Goal: Task Accomplishment & Management: Manage account settings

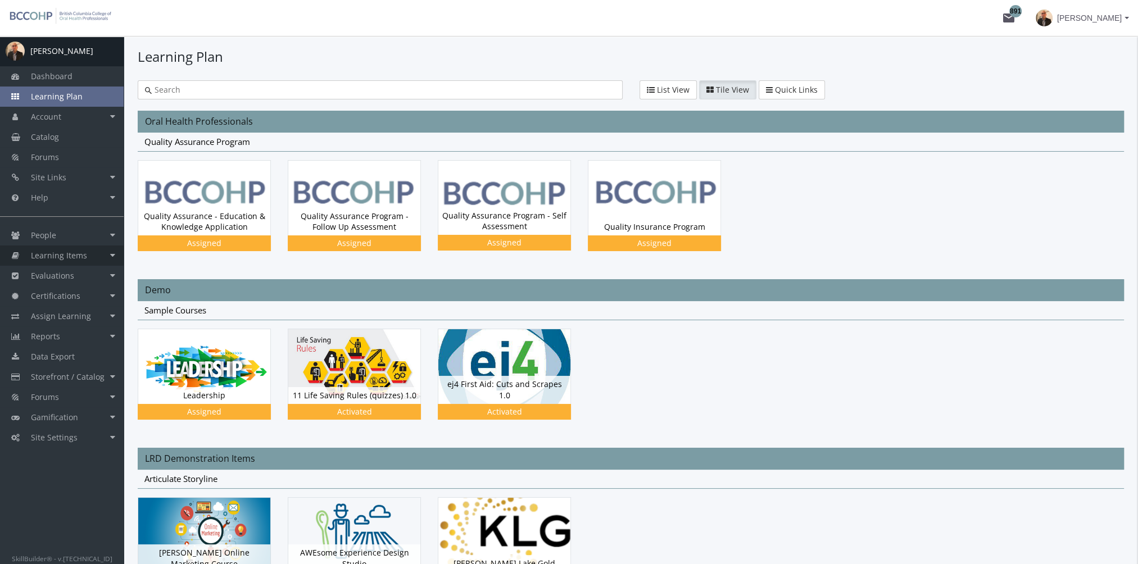
click at [68, 254] on span "Learning Items" at bounding box center [59, 255] width 56 height 11
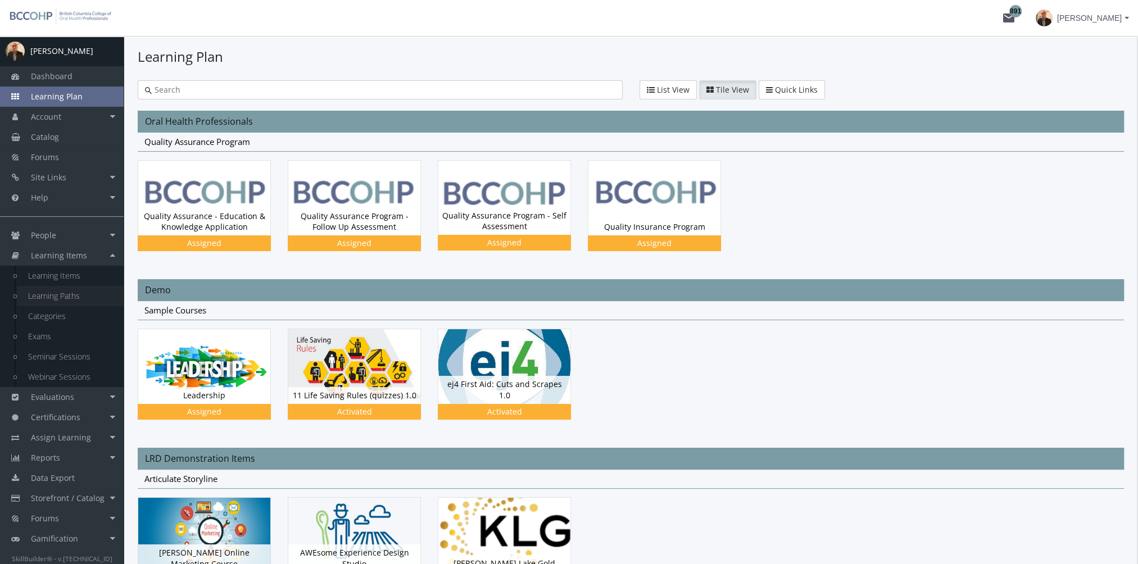
click at [79, 291] on link "Learning Paths" at bounding box center [70, 296] width 107 height 20
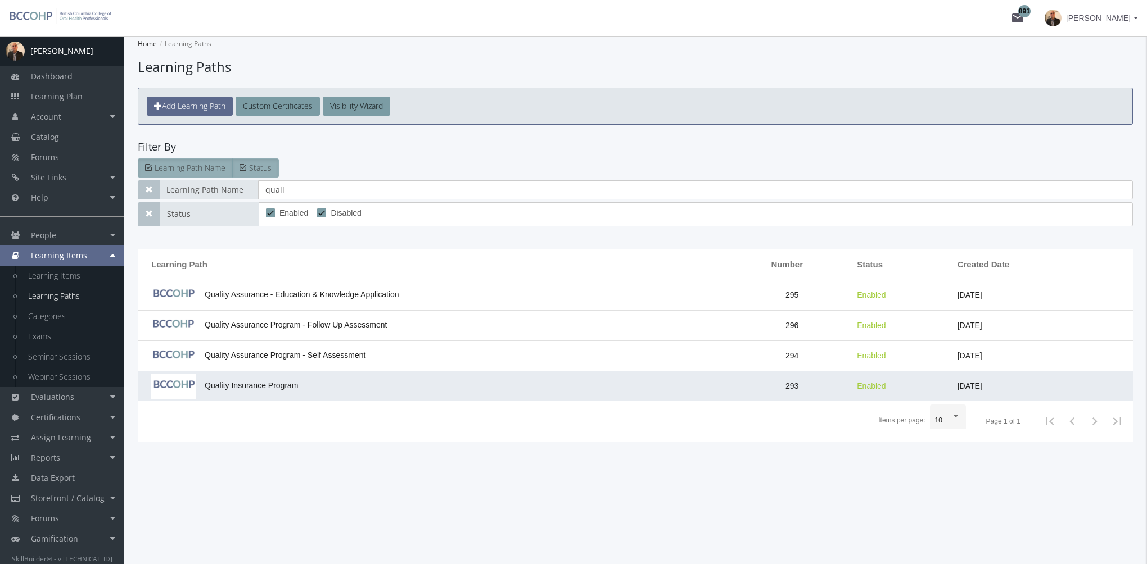
click at [250, 382] on span "Quality Insurance Program" at bounding box center [224, 385] width 147 height 9
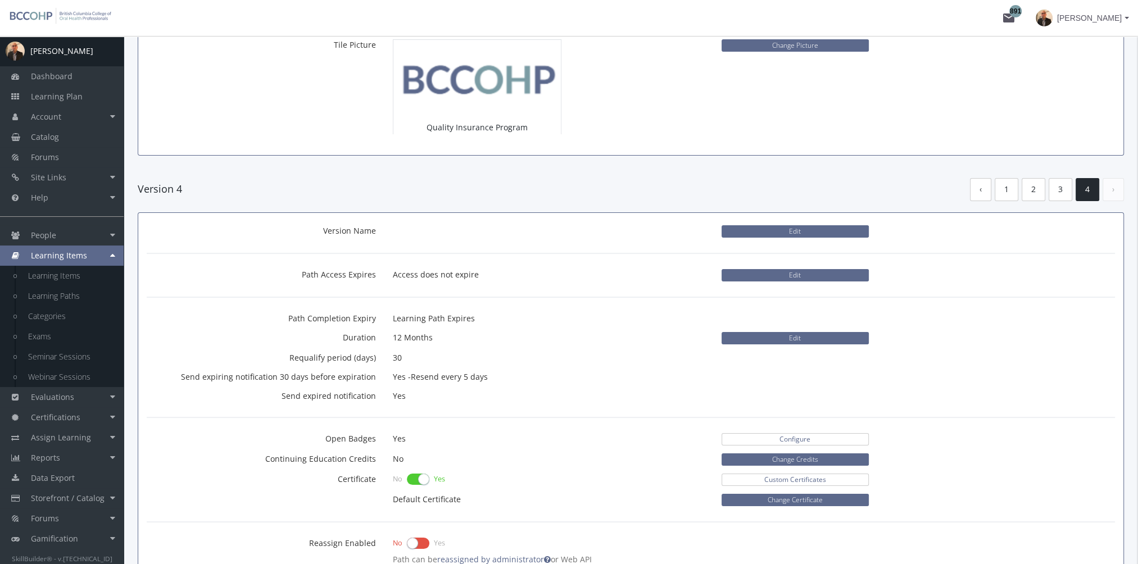
scroll to position [337, 0]
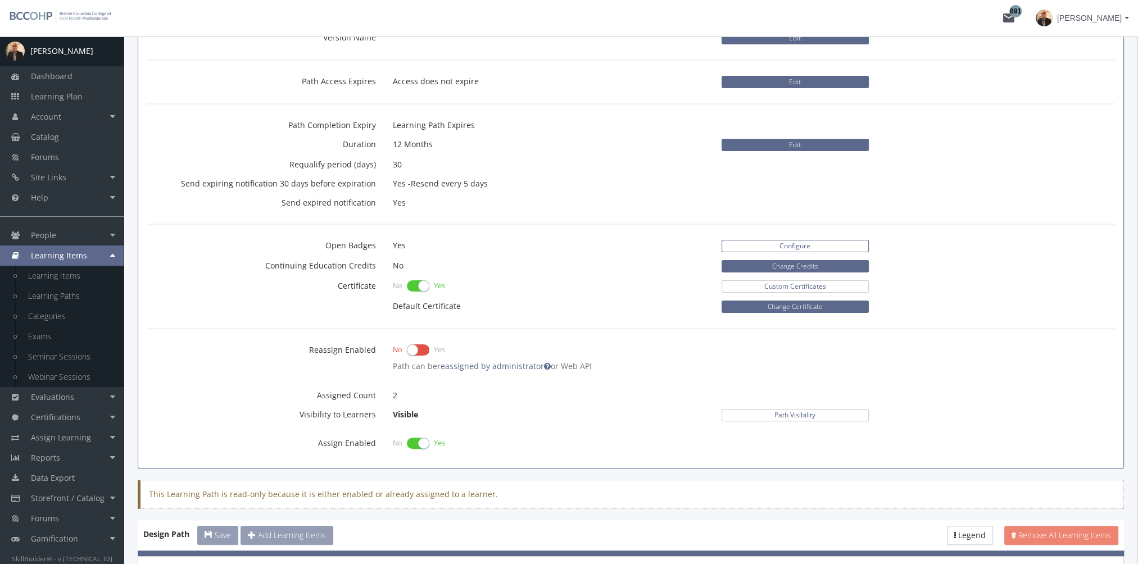
click at [776, 245] on link "Configure" at bounding box center [795, 246] width 147 height 12
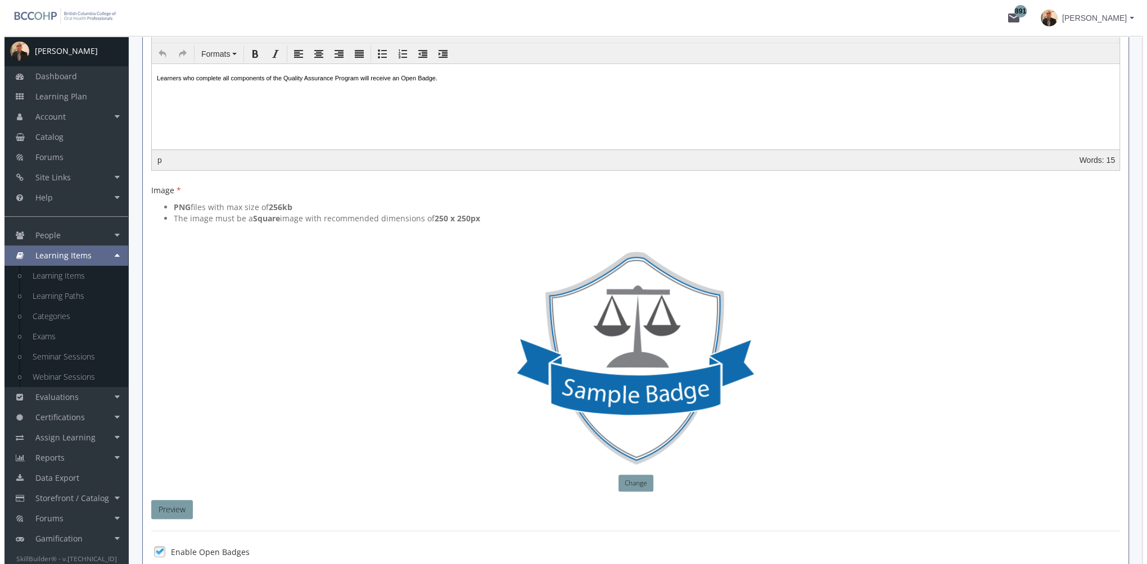
scroll to position [383, 0]
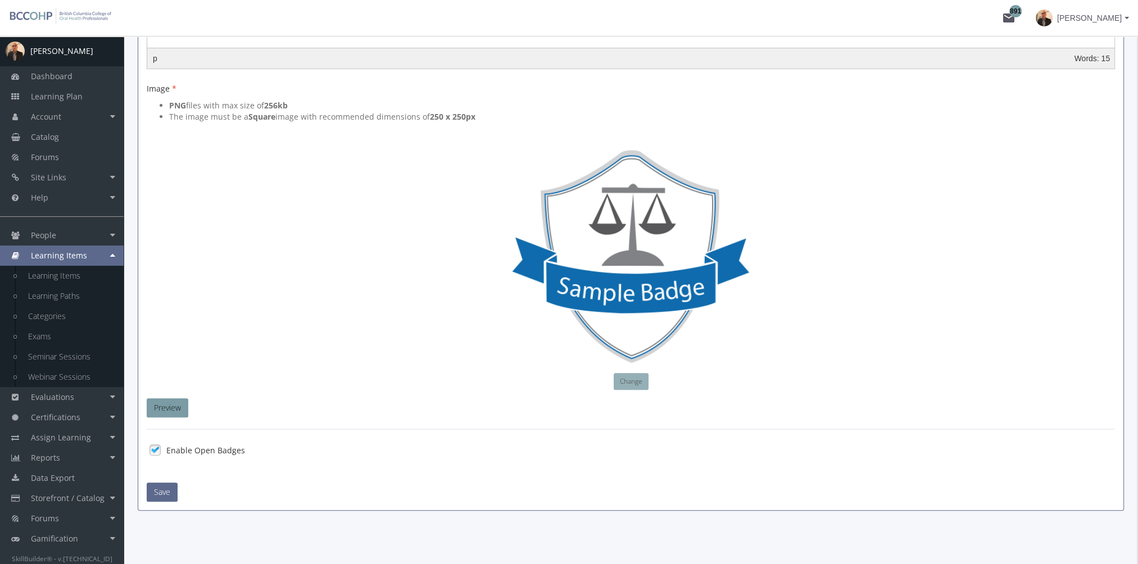
click at [624, 378] on button "Change" at bounding box center [631, 381] width 35 height 17
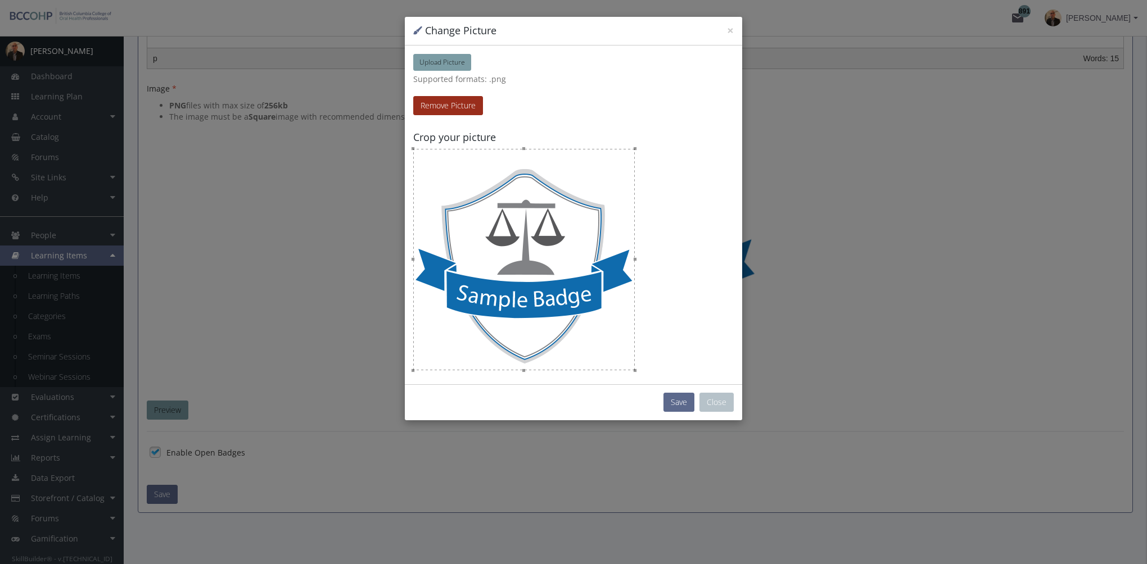
click at [455, 108] on button "Remove Picture" at bounding box center [448, 105] width 70 height 19
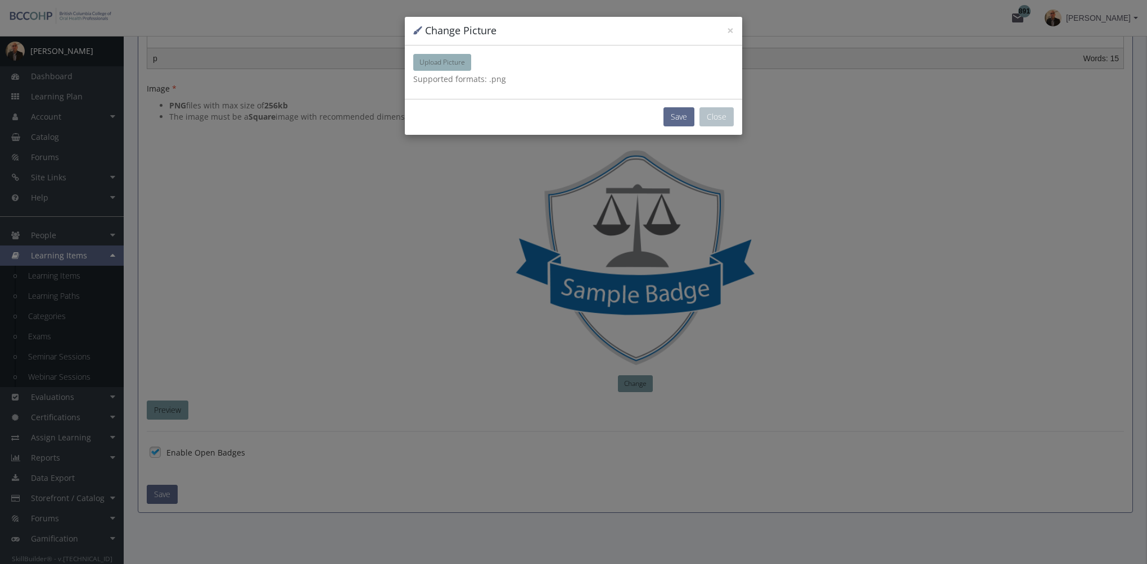
click at [441, 63] on span "Upload Picture" at bounding box center [442, 62] width 46 height 10
type input "C:\fakepath\BCCOHP-Badge.png"
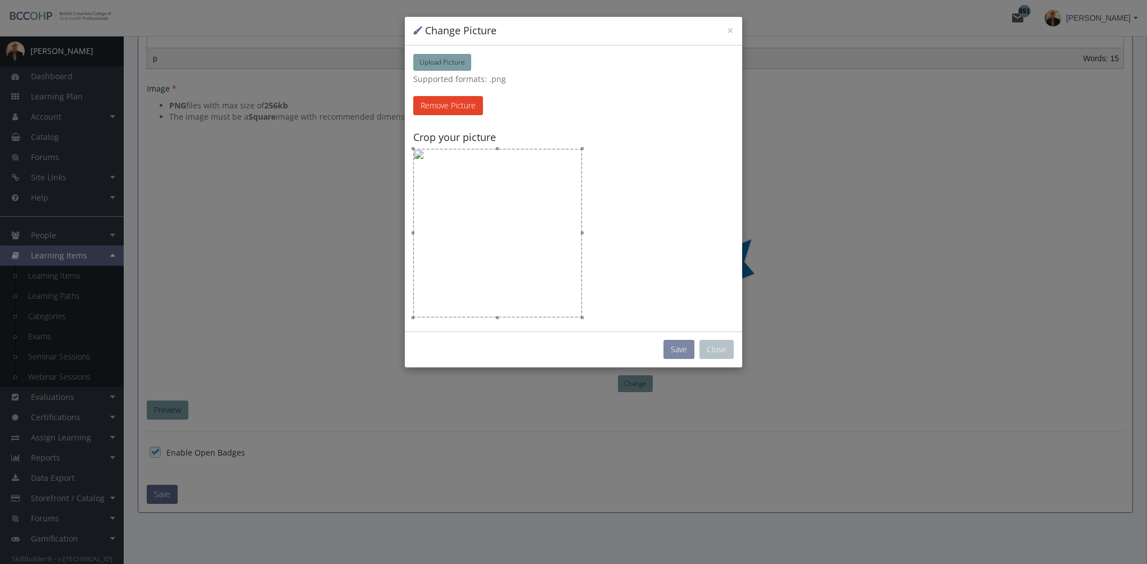
click at [680, 355] on button "Save" at bounding box center [678, 349] width 31 height 19
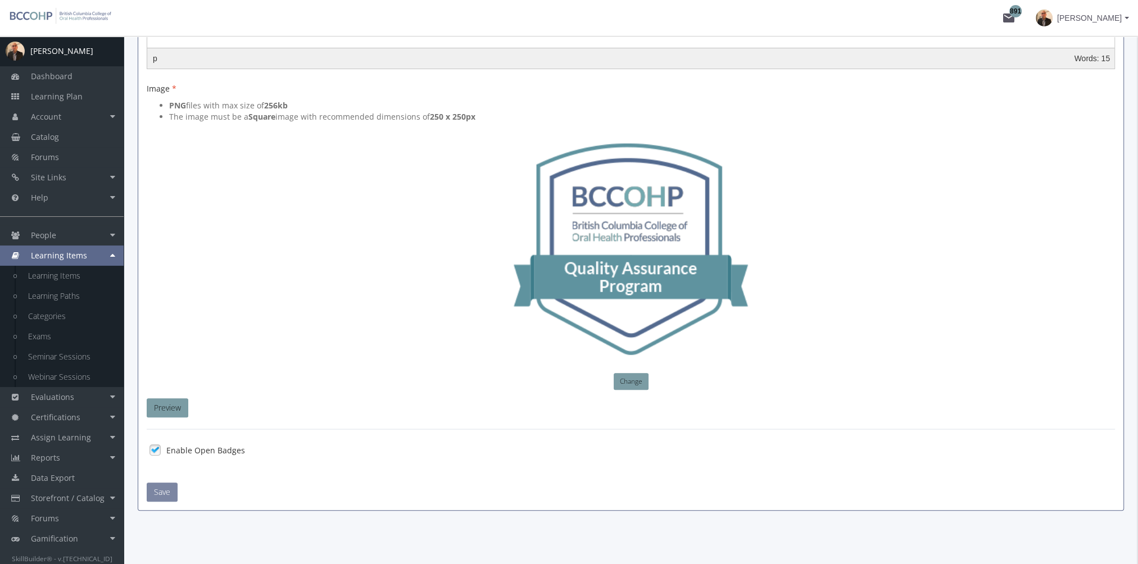
click at [160, 492] on button "Save" at bounding box center [162, 492] width 31 height 19
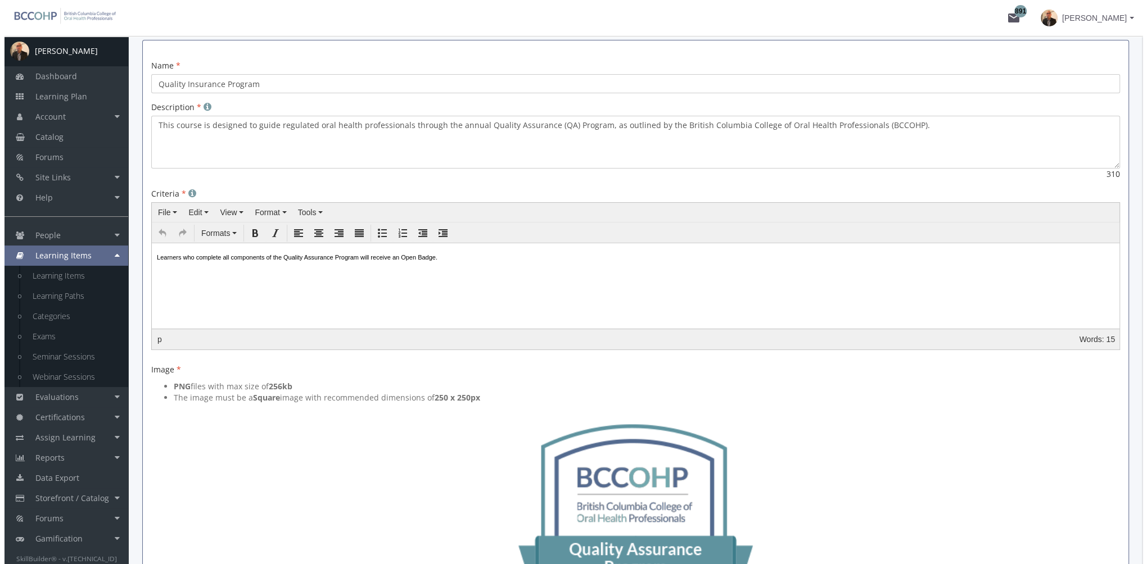
scroll to position [0, 0]
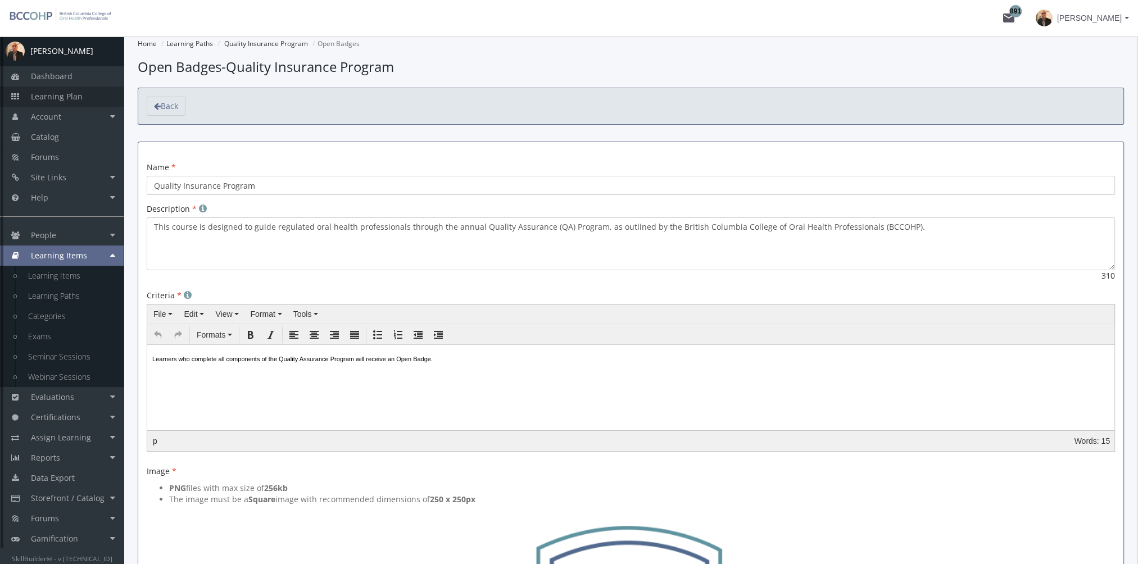
click at [85, 101] on link "Learning Plan" at bounding box center [62, 97] width 124 height 20
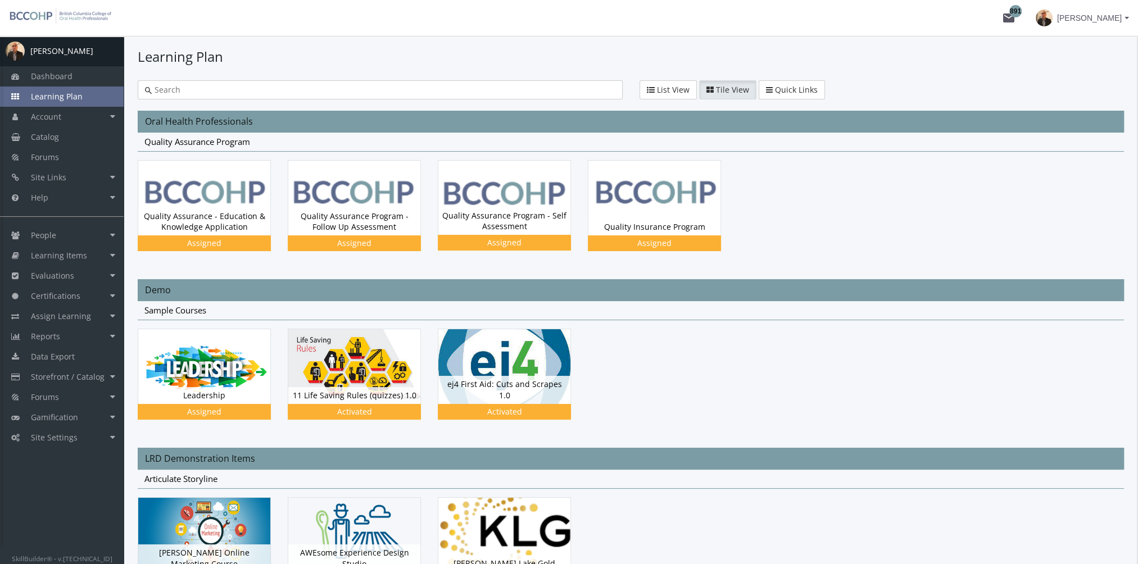
click at [418, 92] on input "text" at bounding box center [384, 89] width 464 height 11
type input "kpmg"
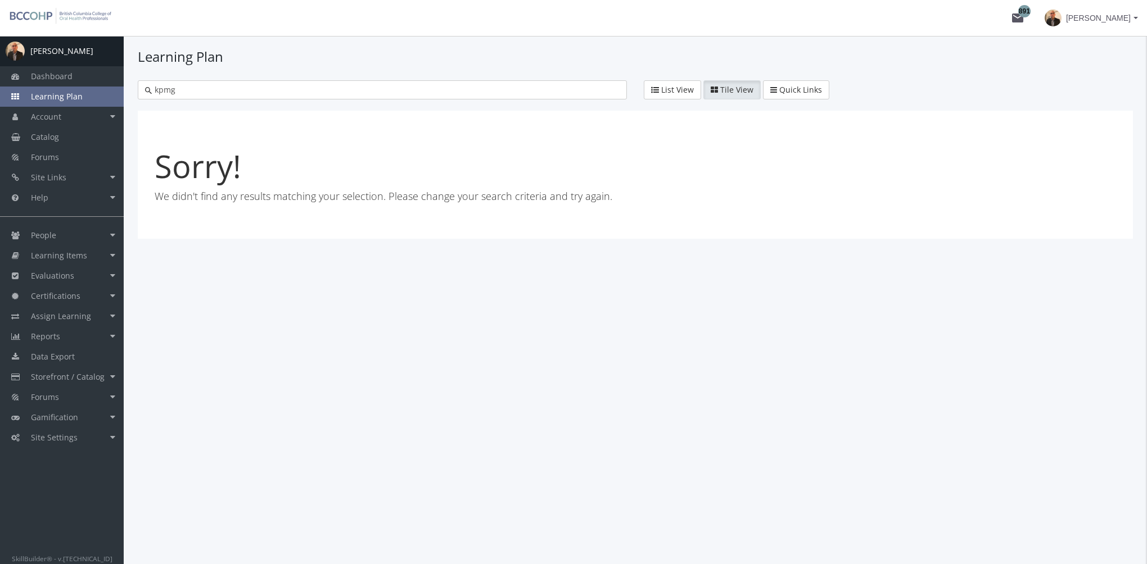
click at [82, 94] on link "Learning Plan" at bounding box center [62, 97] width 124 height 20
click at [93, 92] on link "Learning Plan" at bounding box center [62, 97] width 124 height 20
click at [78, 83] on link "Dashboard" at bounding box center [62, 76] width 124 height 20
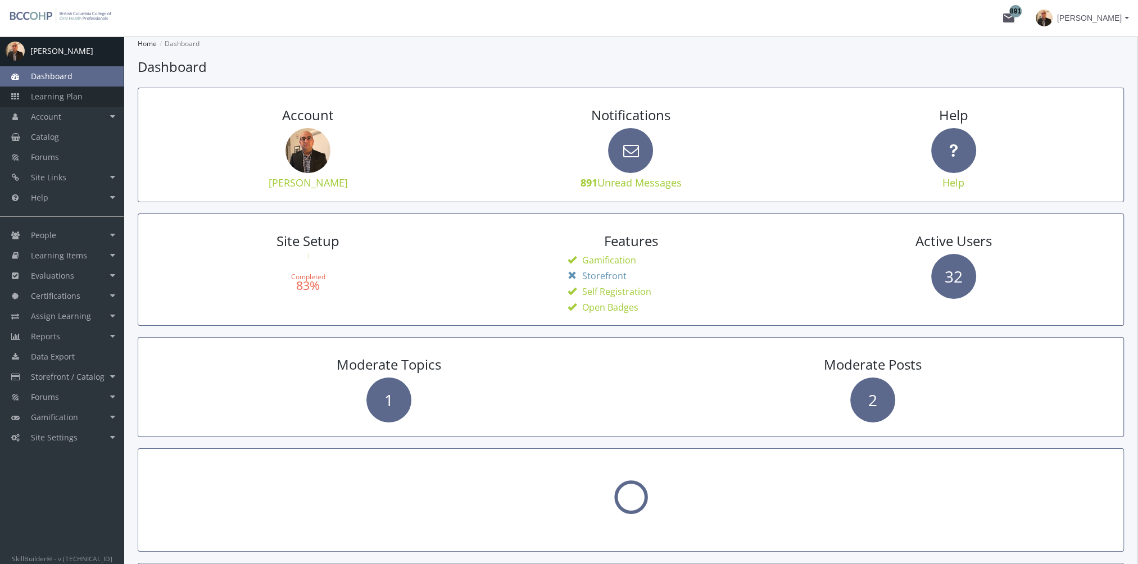
click at [76, 93] on span "Learning Plan" at bounding box center [57, 96] width 52 height 11
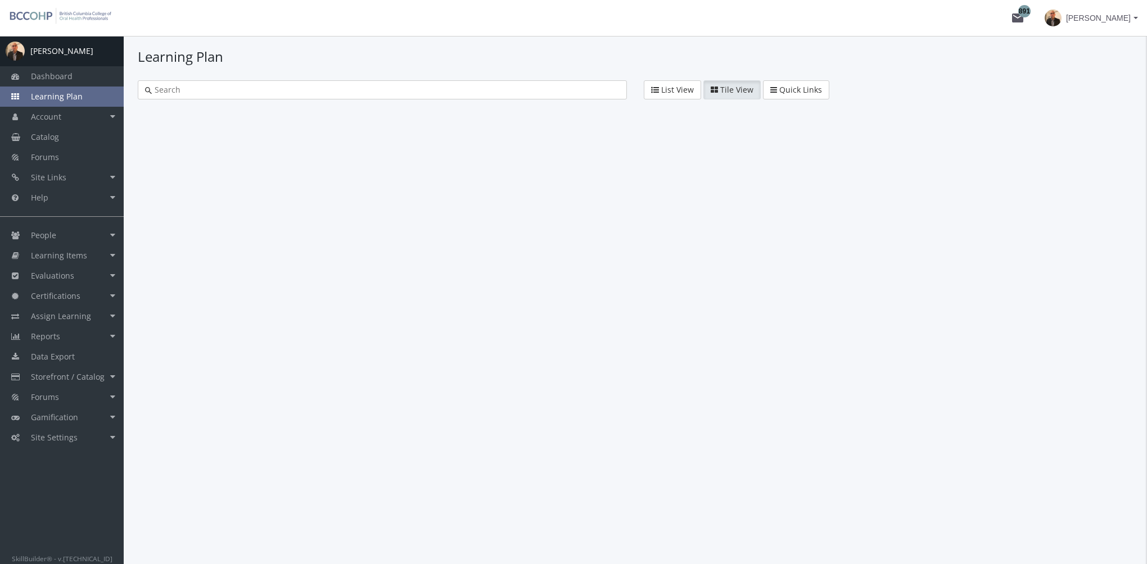
type input "kpmg"
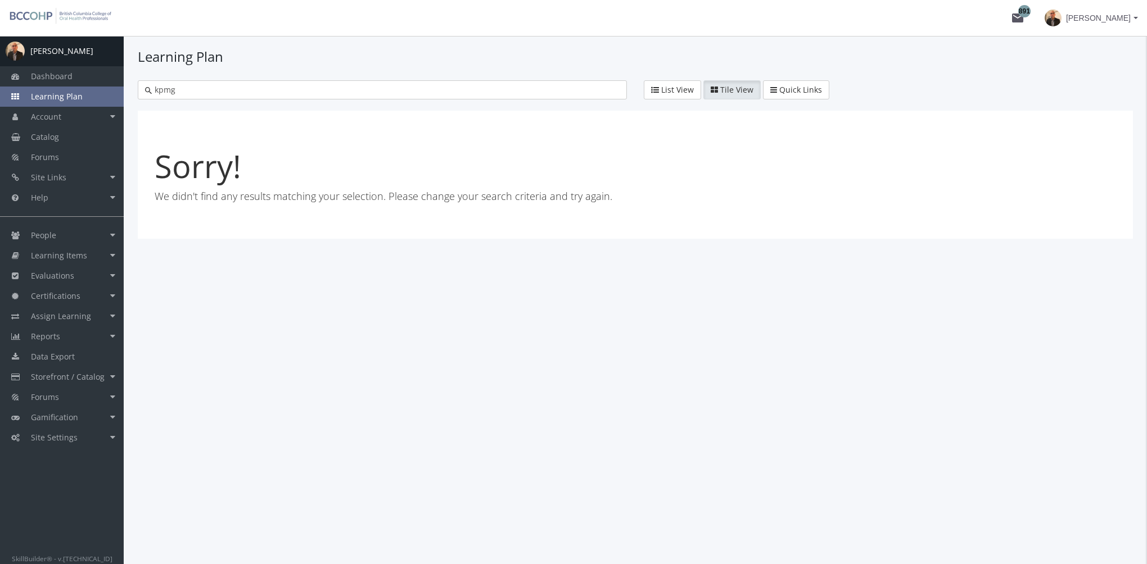
click at [75, 99] on span "Learning Plan" at bounding box center [57, 96] width 52 height 11
drag, startPoint x: 162, startPoint y: 90, endPoint x: 51, endPoint y: 90, distance: 111.3
click at [64, 90] on div "A [PERSON_NAME] Dashboard Learning Plan Account Account Badges Certificates and…" at bounding box center [573, 300] width 1147 height 528
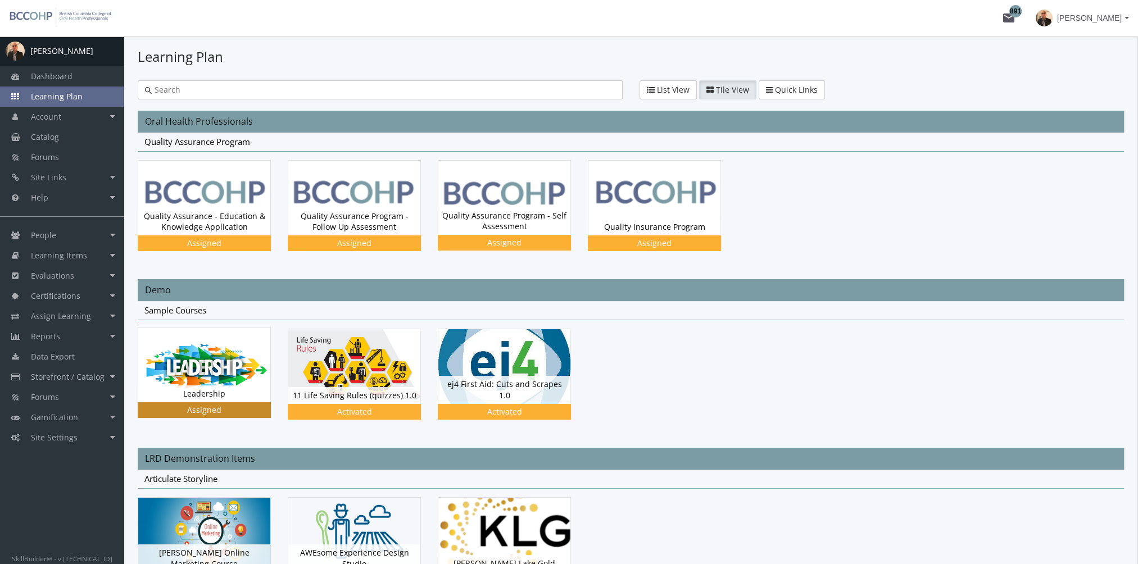
click at [215, 236] on img at bounding box center [204, 198] width 132 height 75
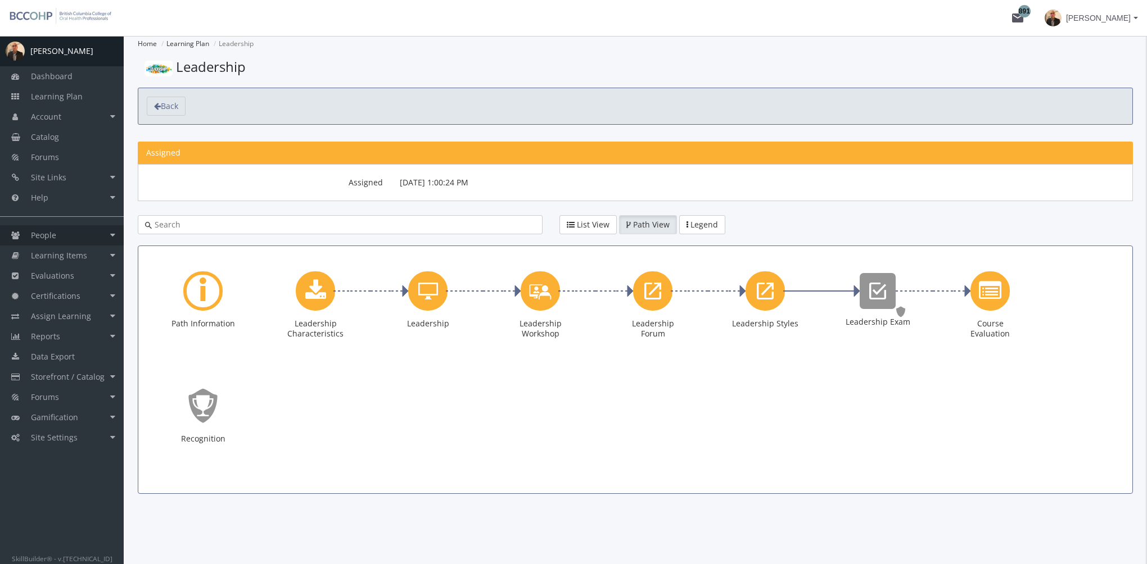
click at [96, 233] on link "People" at bounding box center [62, 235] width 124 height 20
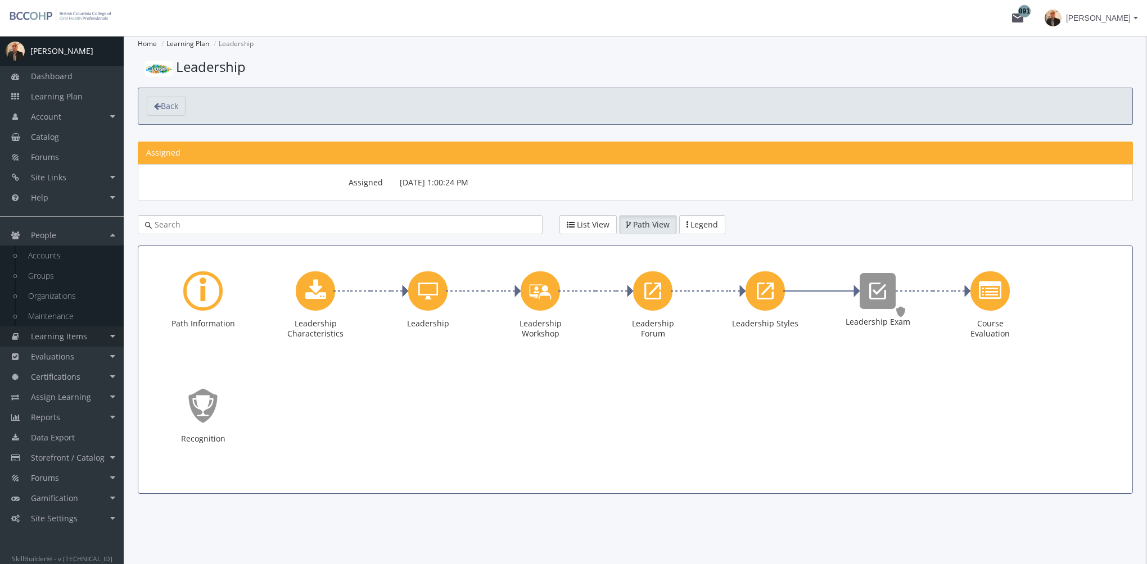
click at [88, 340] on link "Learning Items" at bounding box center [62, 337] width 124 height 20
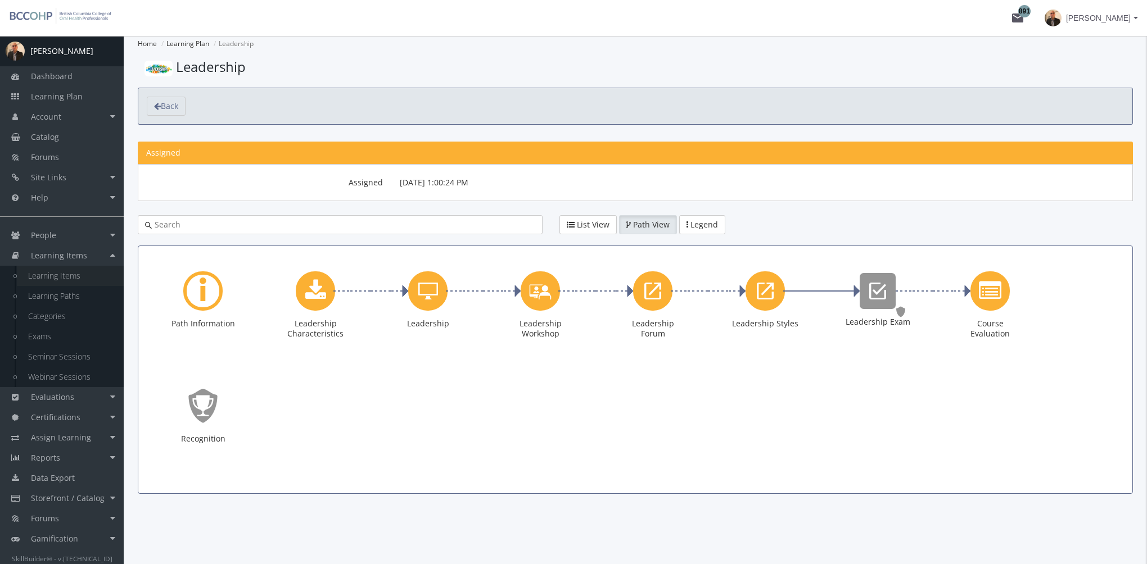
click at [60, 278] on link "Learning Items" at bounding box center [70, 276] width 107 height 20
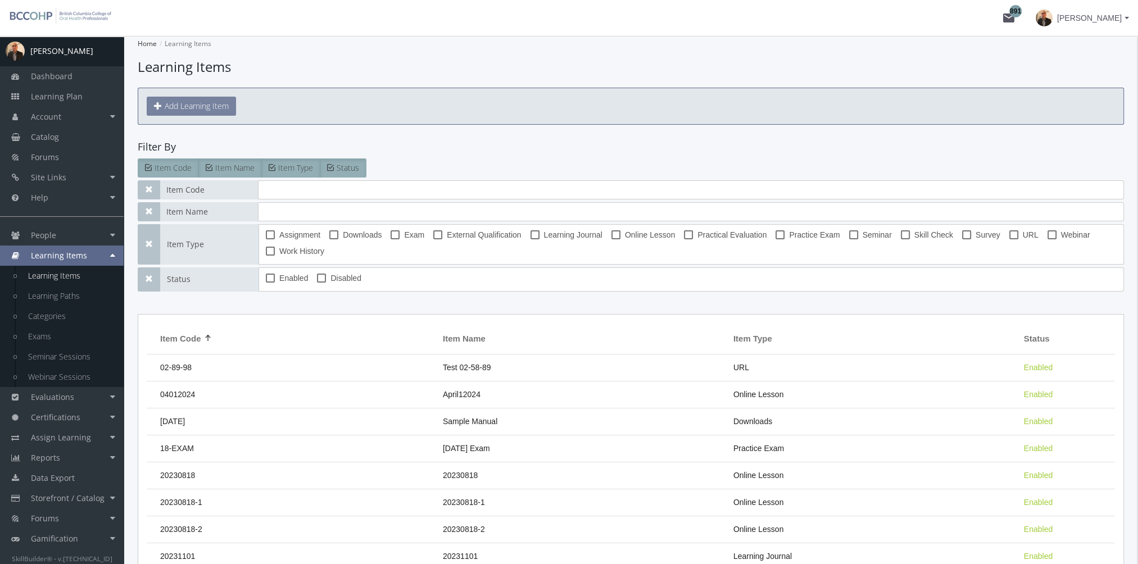
click at [201, 105] on button "Add Learning Item" at bounding box center [191, 106] width 89 height 19
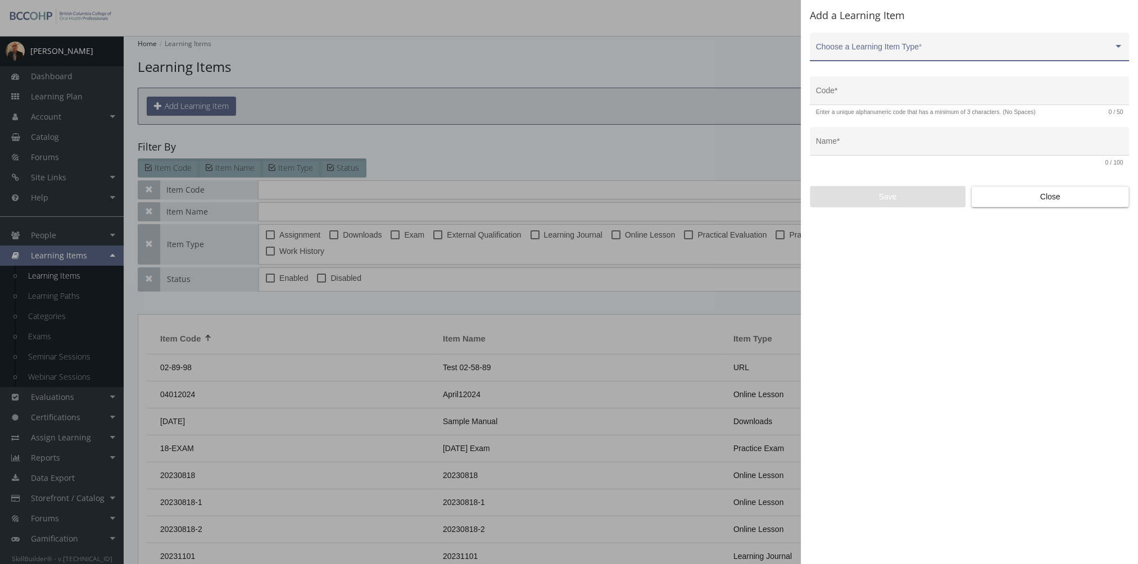
click at [930, 45] on div "Choose a Learning Item Type *" at bounding box center [969, 49] width 307 height 23
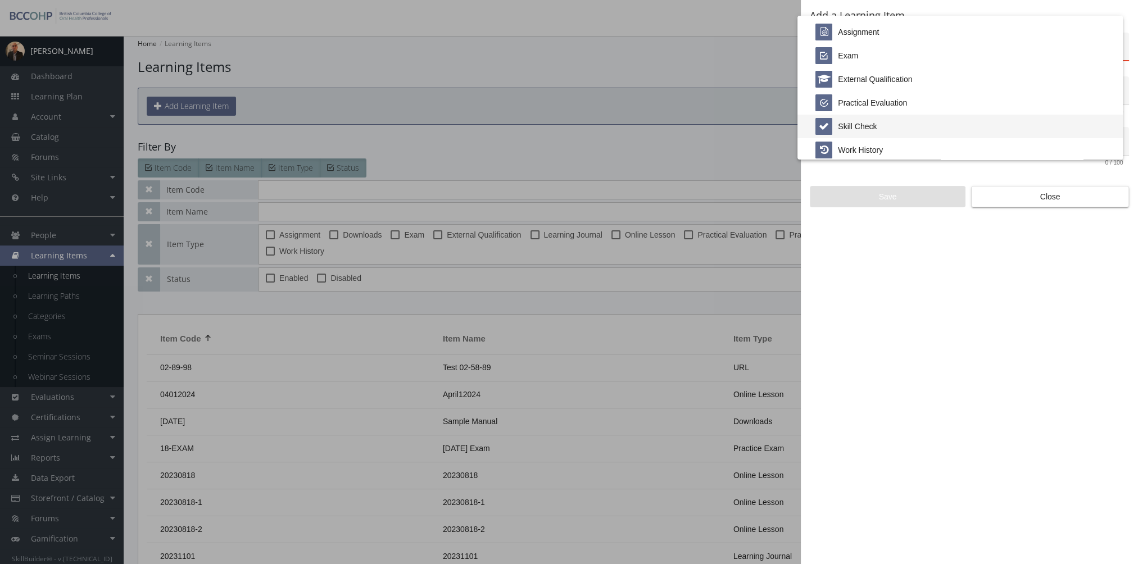
scroll to position [234, 0]
click at [1029, 191] on div at bounding box center [569, 282] width 1138 height 564
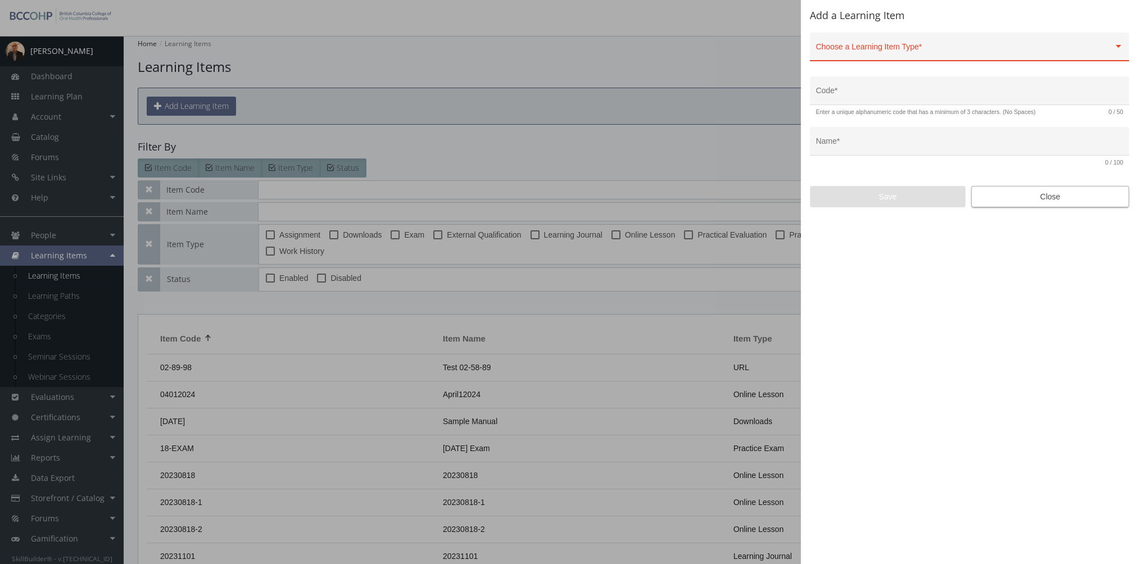
click at [1038, 200] on span "Close" at bounding box center [1050, 197] width 139 height 20
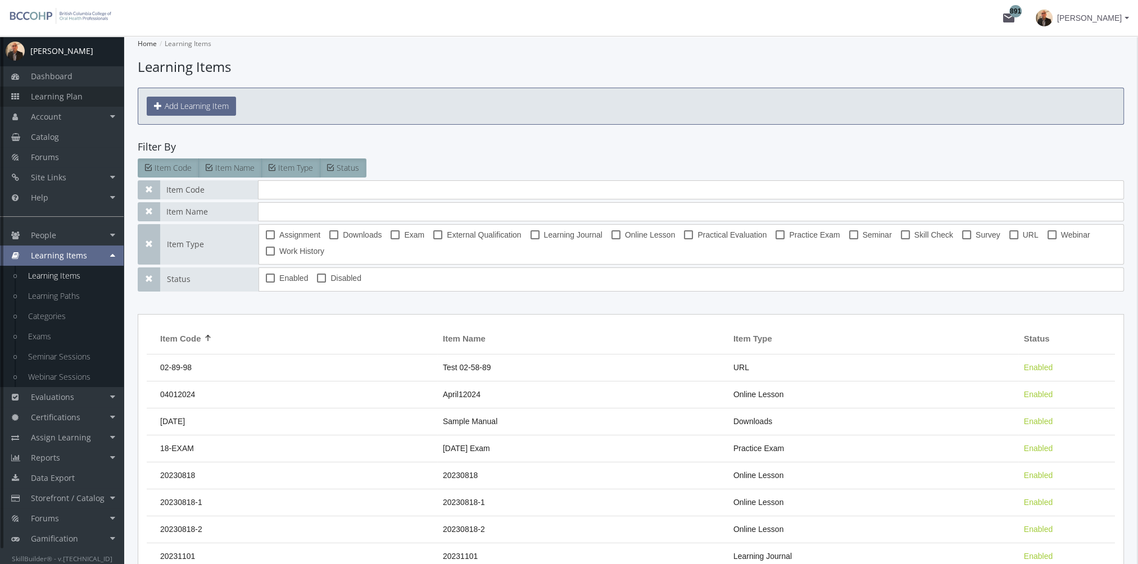
click at [83, 93] on link "Learning Plan" at bounding box center [62, 97] width 124 height 20
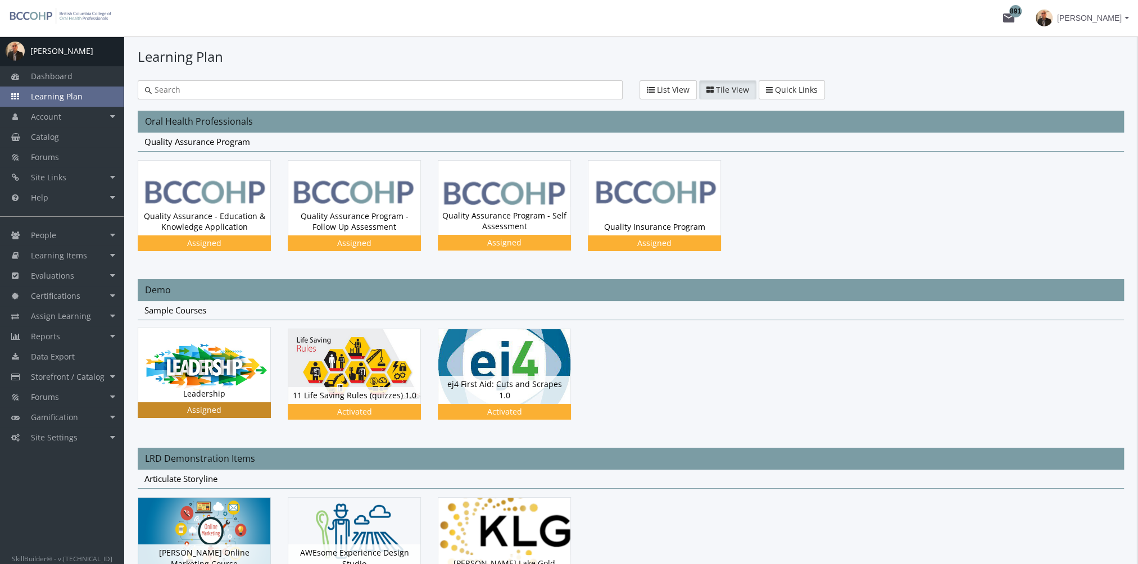
click at [214, 236] on img at bounding box center [204, 198] width 132 height 75
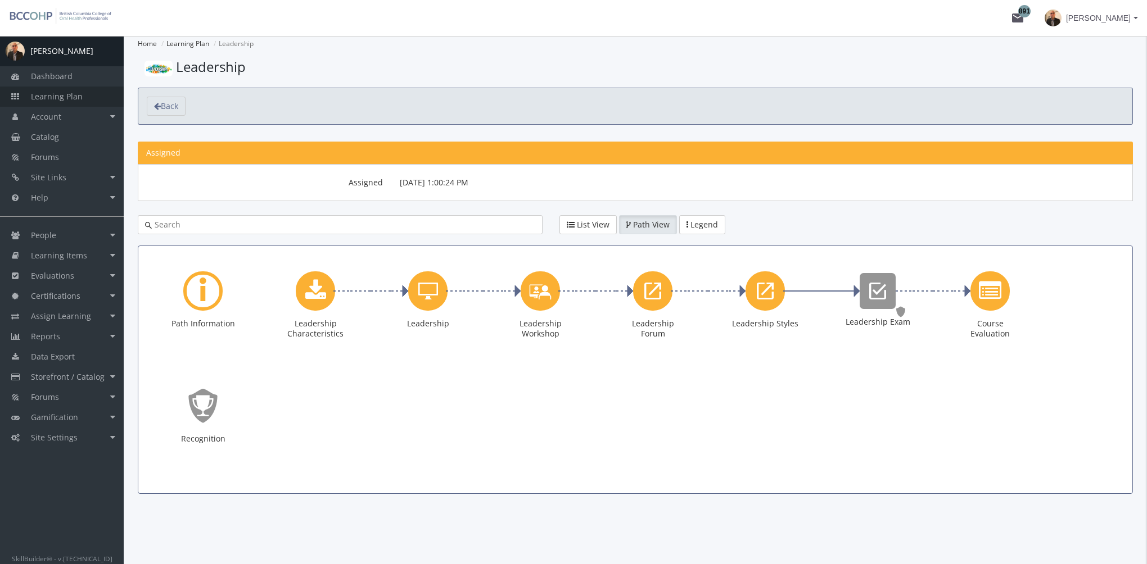
click at [88, 95] on link "Learning Plan" at bounding box center [62, 97] width 124 height 20
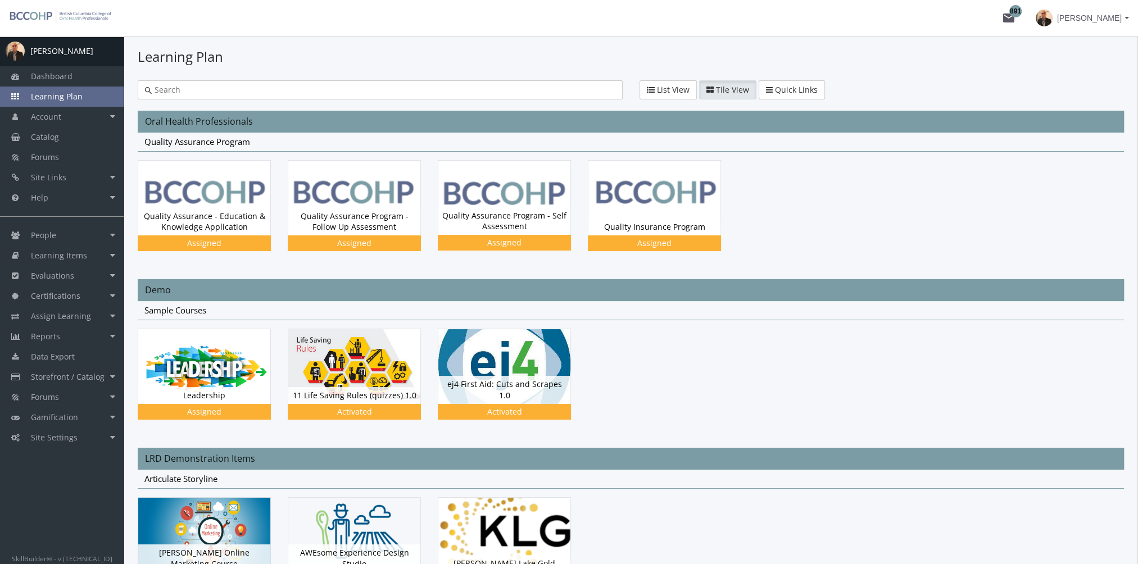
click at [197, 94] on input "text" at bounding box center [384, 89] width 464 height 11
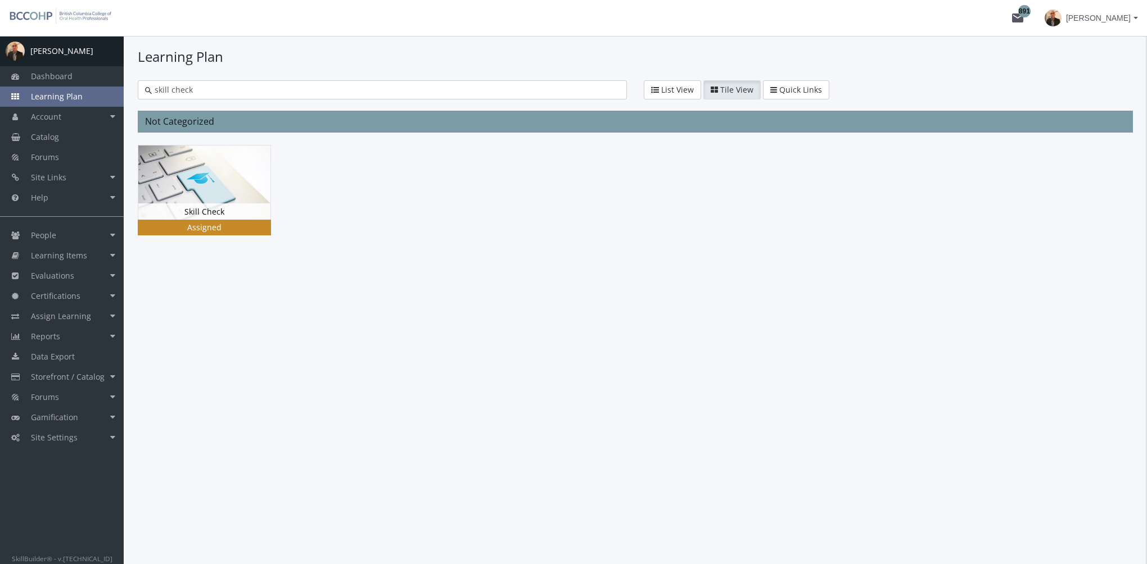
type input "skill check"
click at [184, 182] on img at bounding box center [204, 183] width 132 height 74
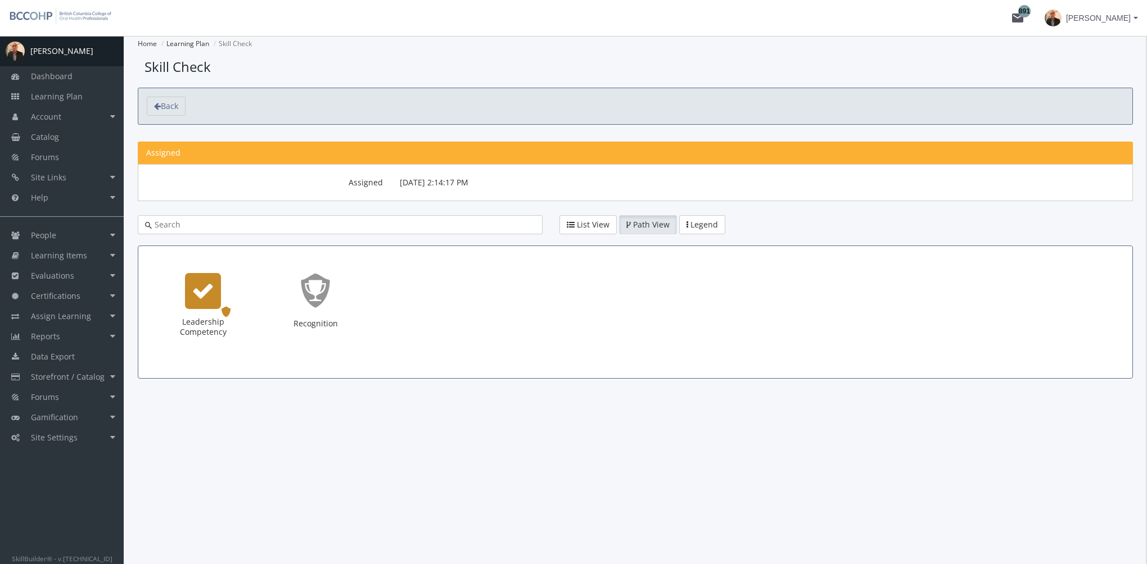
click at [216, 288] on div "Leadership Competency" at bounding box center [203, 291] width 36 height 36
